Goal: Task Accomplishment & Management: Manage account settings

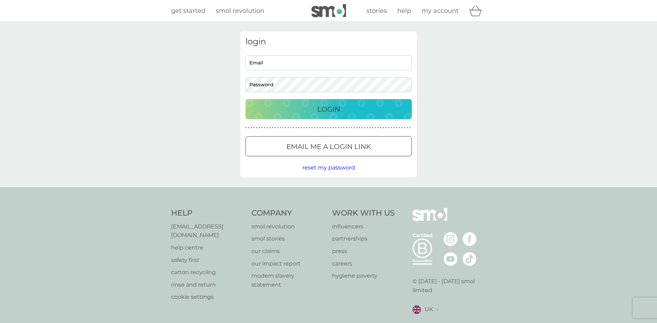
type input "[EMAIL_ADDRESS][DOMAIN_NAME]"
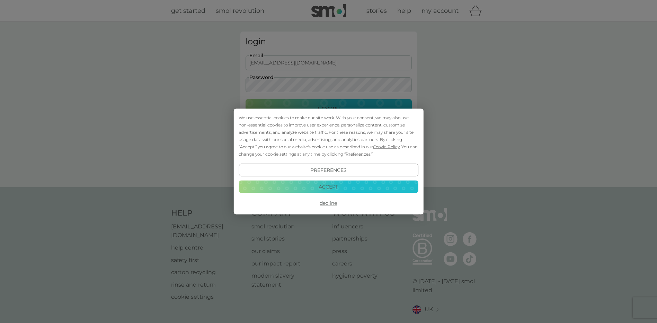
click at [328, 184] on button "Accept" at bounding box center [327, 186] width 179 height 12
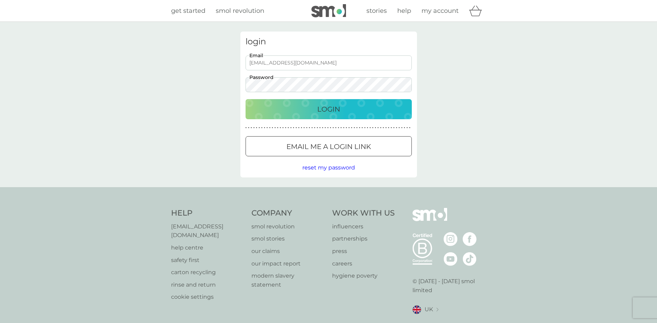
click at [334, 111] on p "Login" at bounding box center [328, 108] width 23 height 11
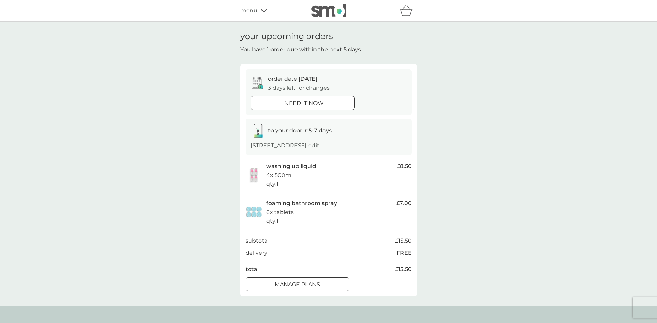
click at [325, 285] on div "manage plans" at bounding box center [297, 284] width 103 height 9
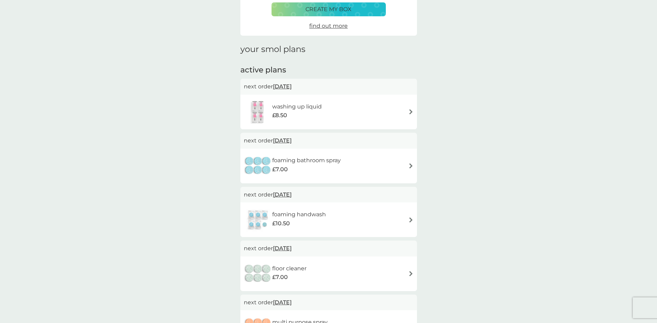
scroll to position [69, 0]
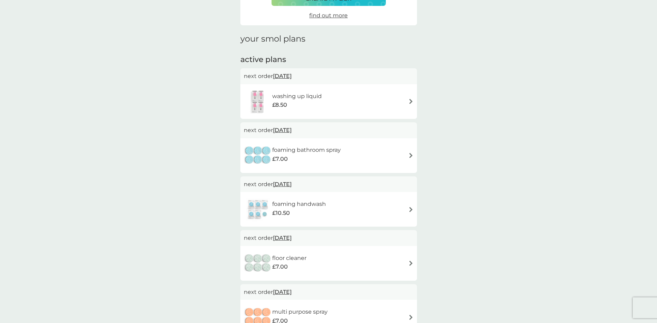
click at [390, 156] on div "foaming bathroom spray £7.00" at bounding box center [329, 155] width 170 height 24
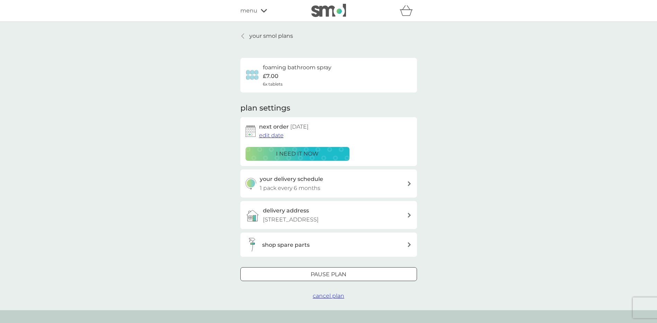
click at [371, 189] on div "your delivery schedule 1 pack every 6 months" at bounding box center [333, 183] width 147 height 18
select select "6"
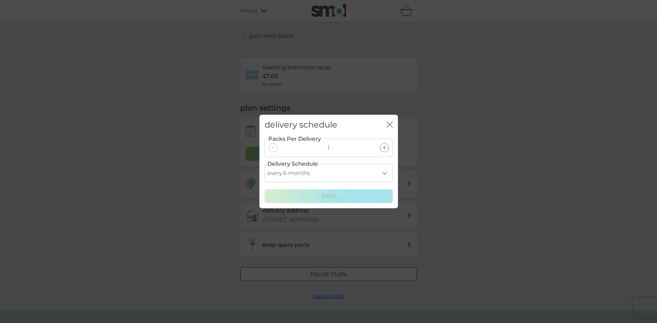
click at [392, 120] on div "close" at bounding box center [389, 125] width 6 height 10
click at [391, 123] on icon "close" at bounding box center [389, 124] width 6 height 6
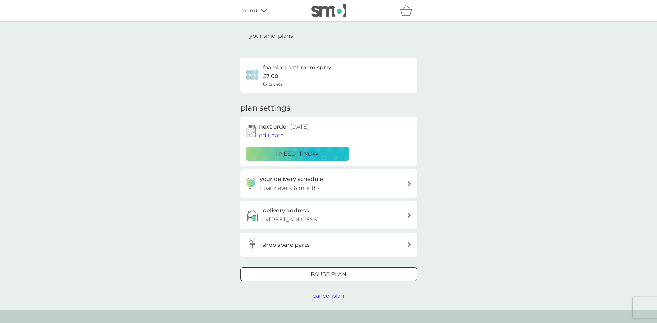
click at [277, 136] on span "edit date" at bounding box center [271, 135] width 25 height 7
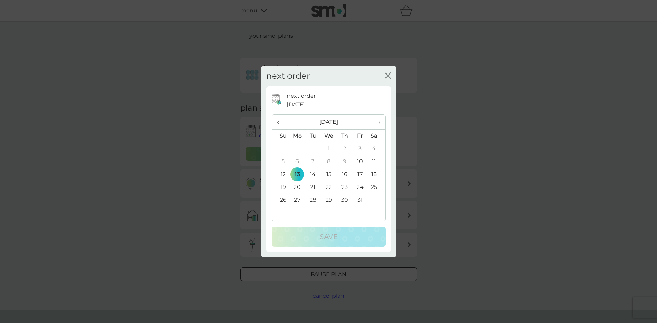
click at [382, 122] on th "›" at bounding box center [376, 122] width 17 height 15
click at [381, 122] on th "›" at bounding box center [376, 122] width 17 height 15
click at [375, 160] on td "13" at bounding box center [376, 161] width 17 height 13
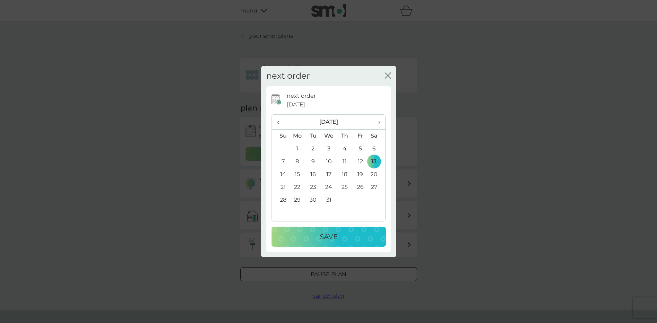
click at [363, 236] on div "Save" at bounding box center [328, 236] width 100 height 11
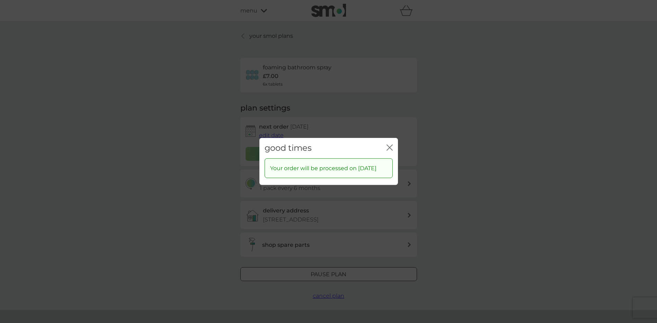
click at [390, 145] on icon "close" at bounding box center [390, 148] width 3 height 6
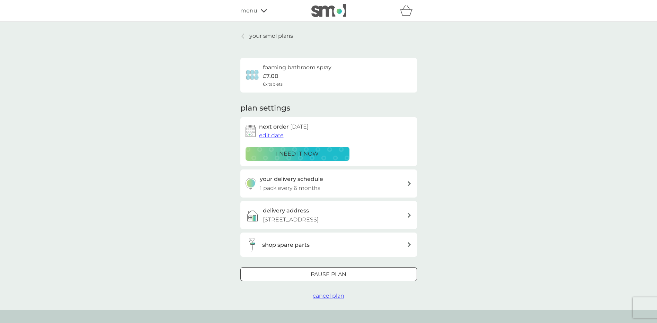
click at [259, 37] on p "your smol plans" at bounding box center [271, 35] width 44 height 9
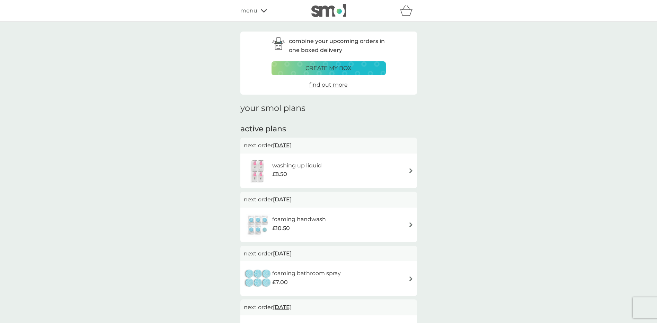
click at [482, 126] on div "combine your upcoming orders in one boxed delivery create my box find out more …" at bounding box center [328, 221] width 657 height 398
click at [331, 68] on p "create my box" at bounding box center [328, 68] width 46 height 9
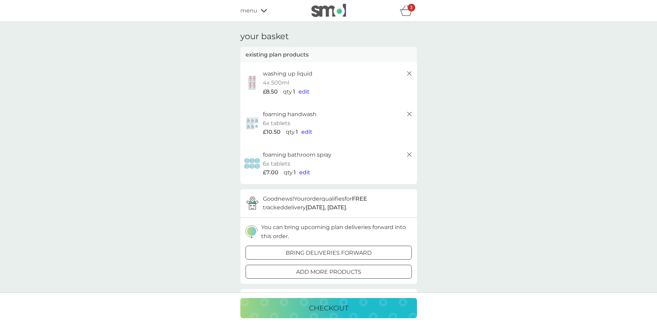
click at [409, 153] on icon at bounding box center [409, 154] width 8 height 8
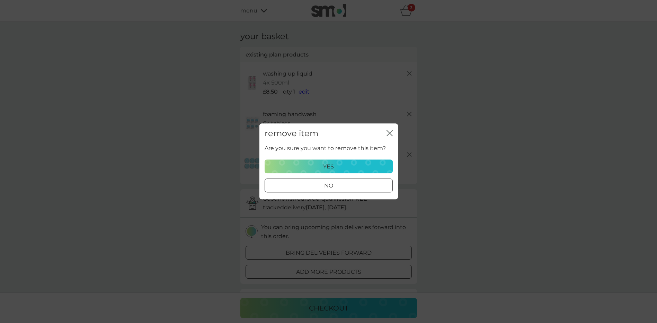
click at [353, 167] on div "yes" at bounding box center [328, 166] width 119 height 9
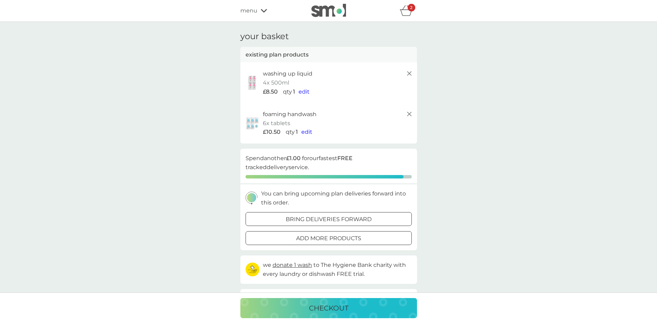
click at [409, 114] on icon at bounding box center [409, 114] width 8 height 8
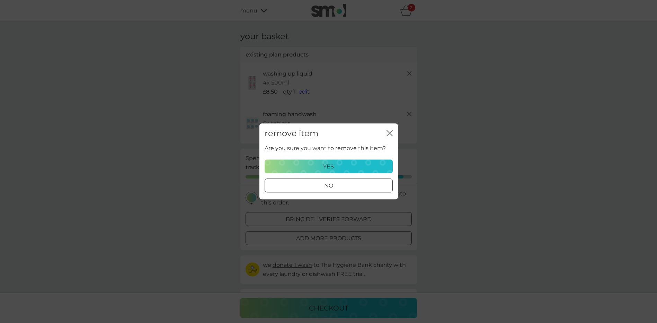
click at [346, 171] on button "yes" at bounding box center [328, 167] width 128 height 14
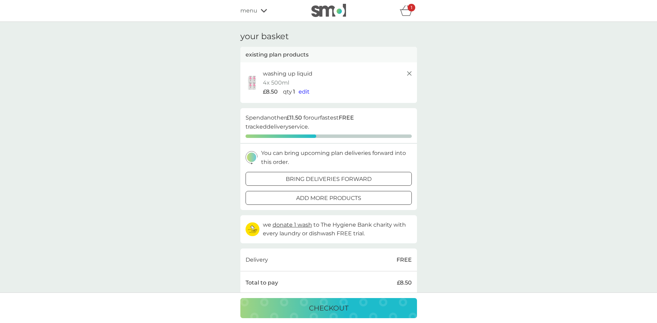
click at [242, 9] on span "menu" at bounding box center [248, 10] width 17 height 9
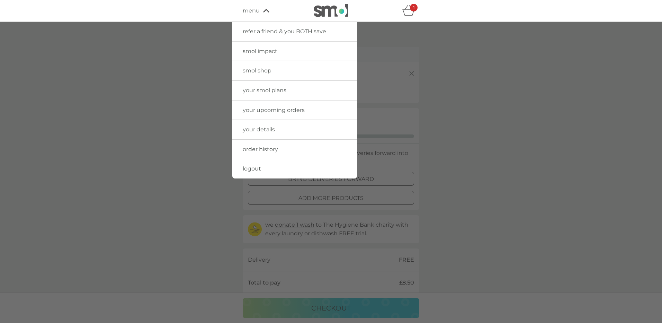
click at [266, 107] on span "your upcoming orders" at bounding box center [274, 110] width 62 height 7
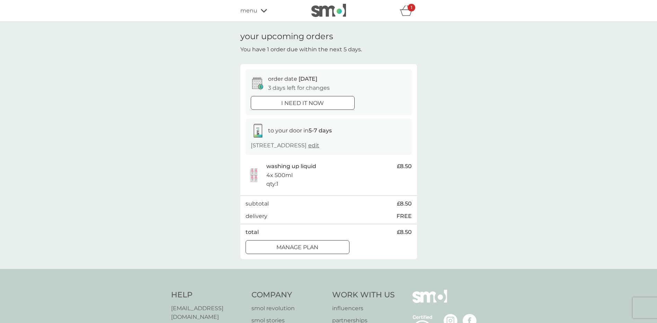
click at [253, 11] on span "menu" at bounding box center [248, 10] width 17 height 9
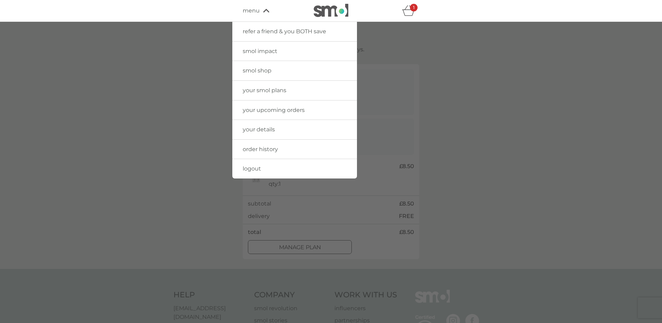
click at [289, 71] on link "smol shop" at bounding box center [294, 70] width 125 height 19
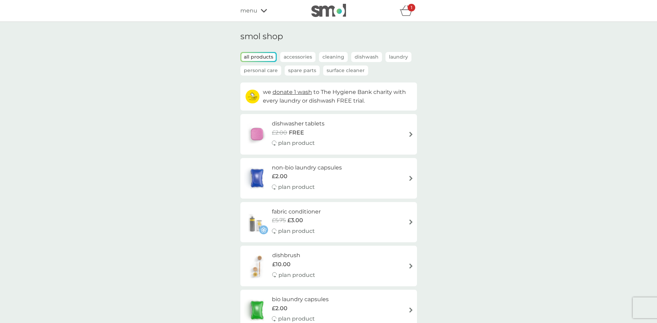
click at [251, 12] on span "menu" at bounding box center [248, 10] width 17 height 9
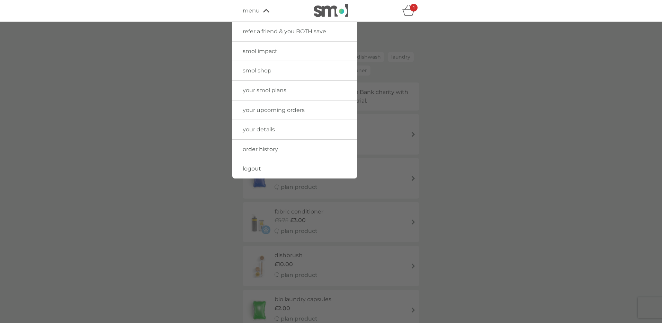
click at [455, 39] on div at bounding box center [331, 183] width 662 height 323
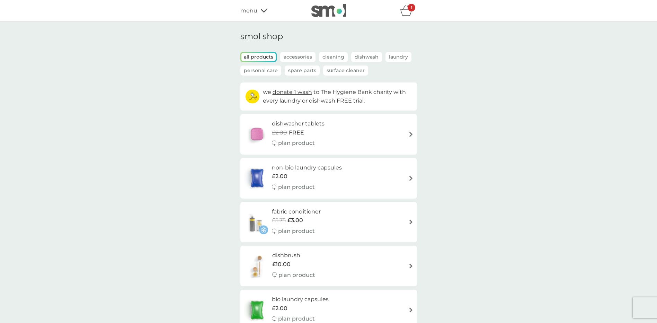
click at [269, 12] on div "menu" at bounding box center [269, 10] width 59 height 9
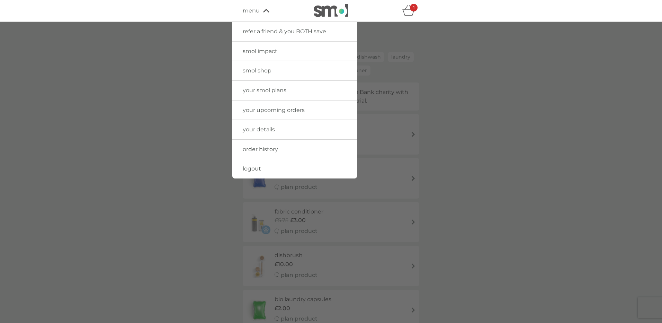
click at [289, 108] on span "your upcoming orders" at bounding box center [274, 110] width 62 height 7
